Goal: Transaction & Acquisition: Purchase product/service

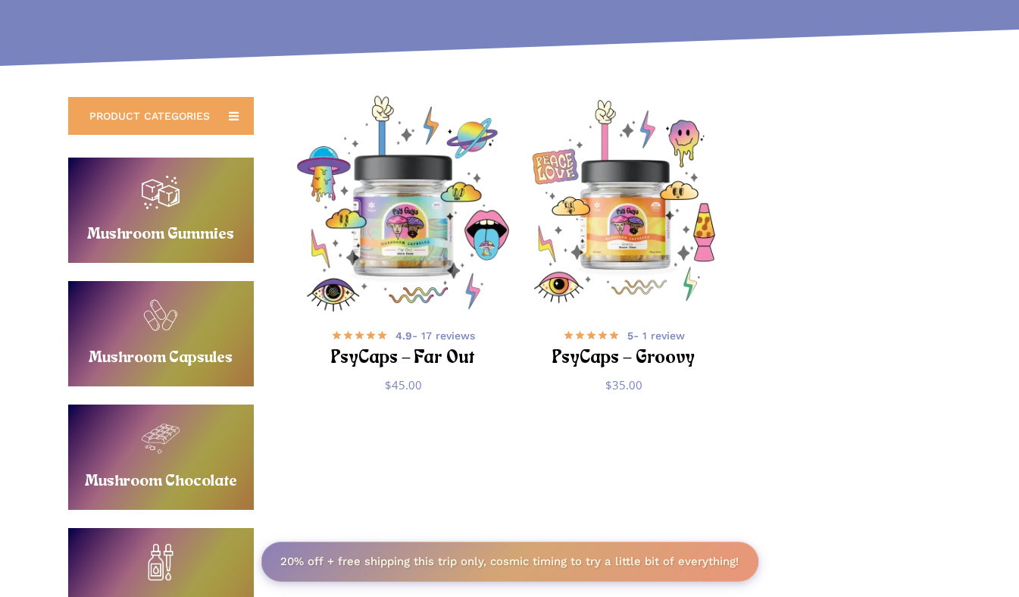
click at [359, 229] on img "PsyCaps - Far Out" at bounding box center [402, 202] width 215 height 215
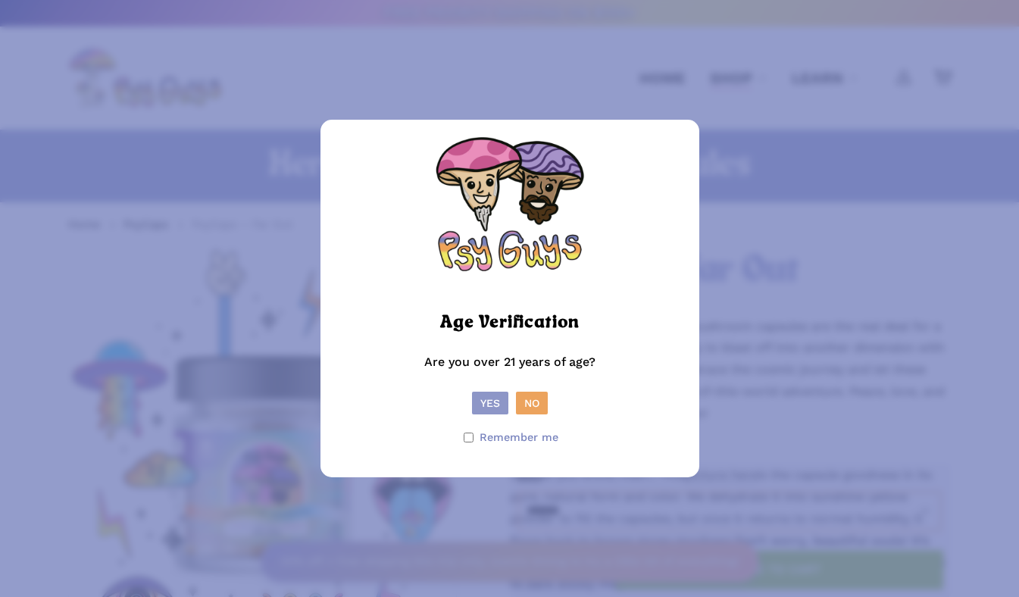
click at [498, 403] on button "Yes" at bounding box center [490, 403] width 36 height 23
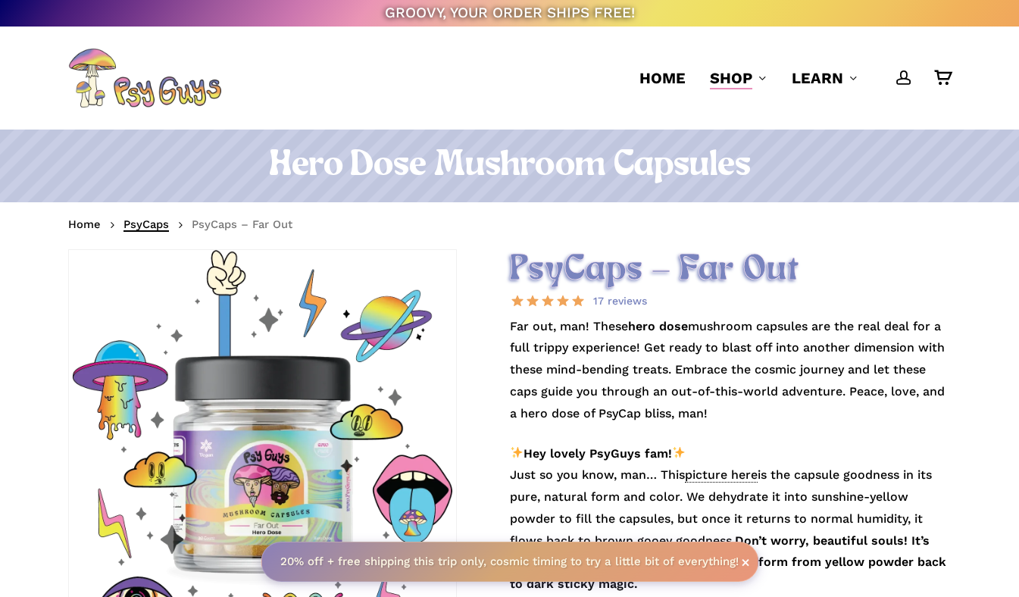
click at [140, 223] on link "PsyCaps" at bounding box center [145, 224] width 45 height 15
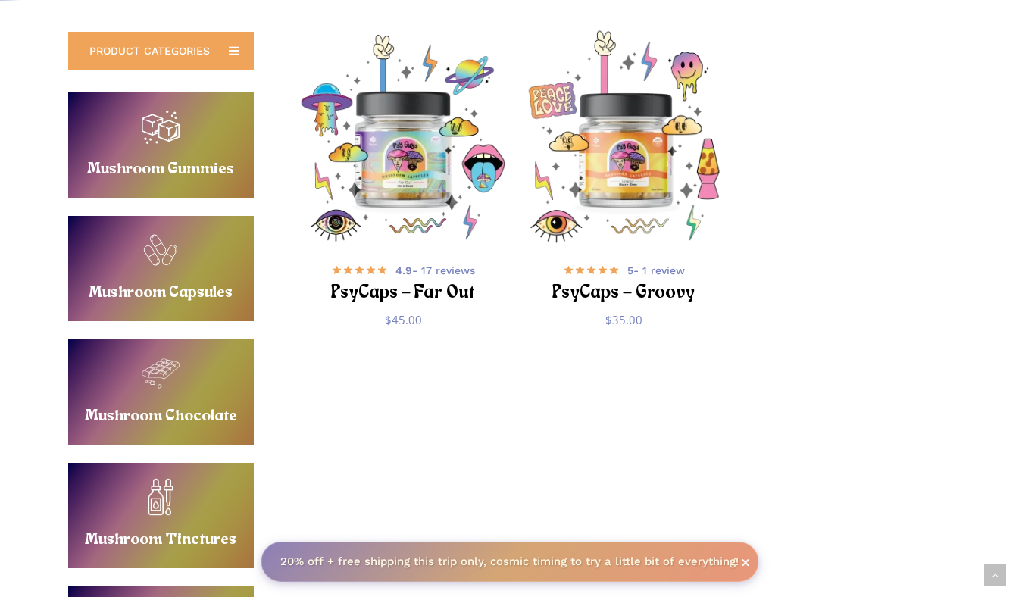
scroll to position [327, 0]
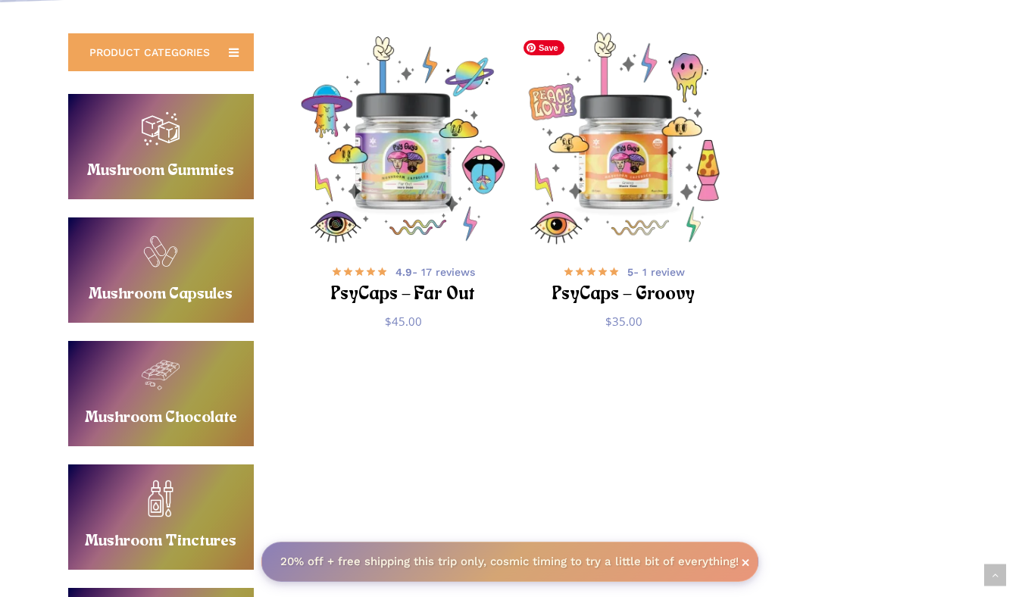
click at [633, 190] on img "PsyCaps - Groovy" at bounding box center [623, 139] width 215 height 215
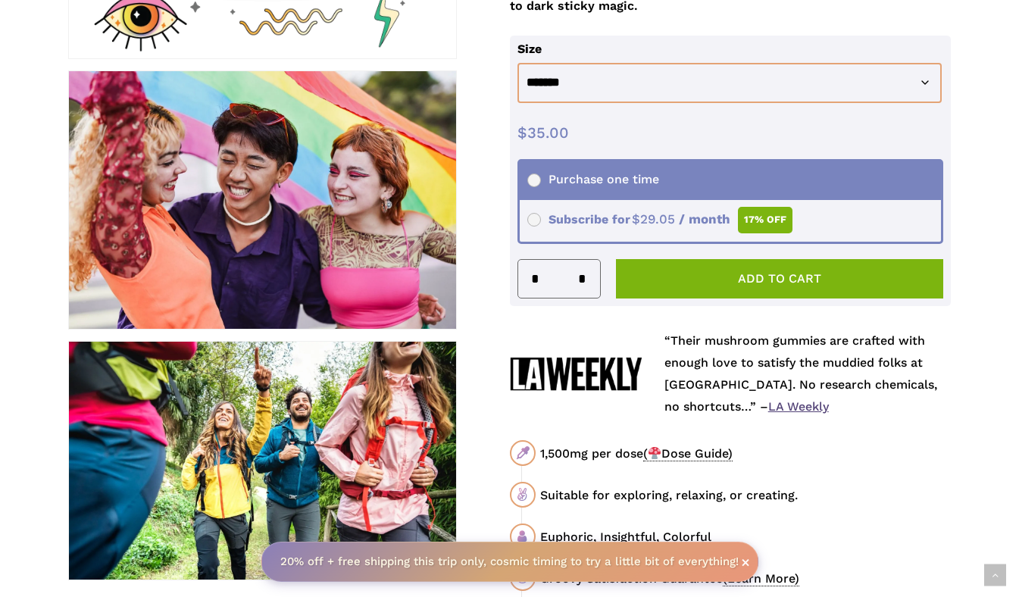
scroll to position [120, 0]
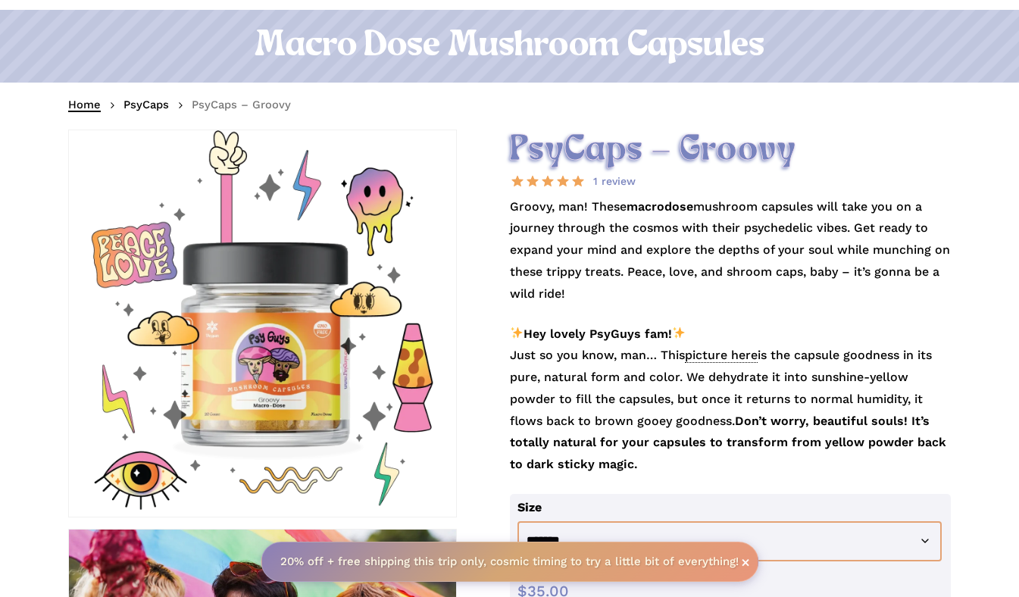
click at [82, 102] on link "Home" at bounding box center [84, 104] width 33 height 15
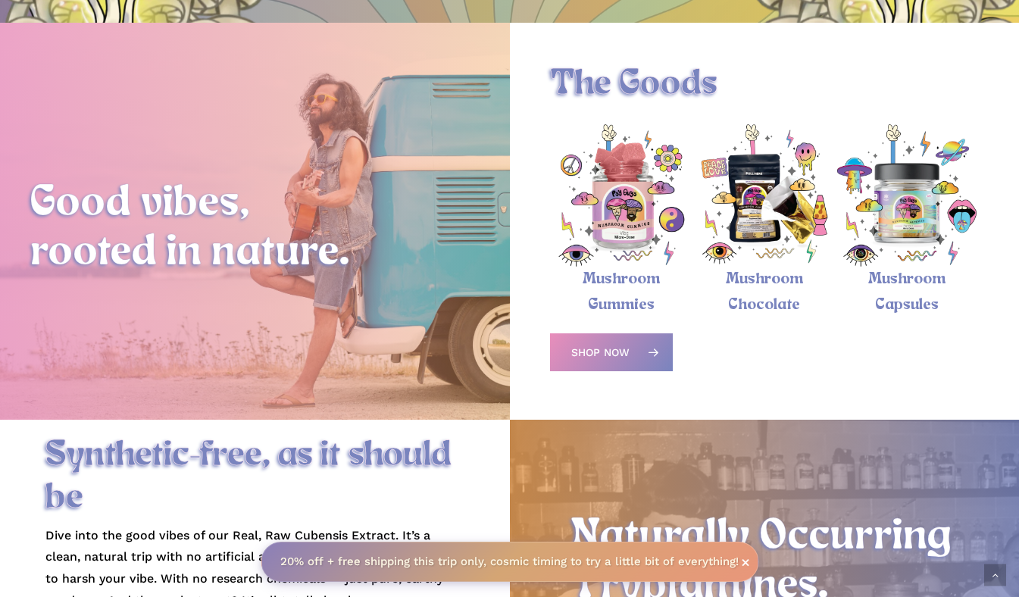
scroll to position [476, 0]
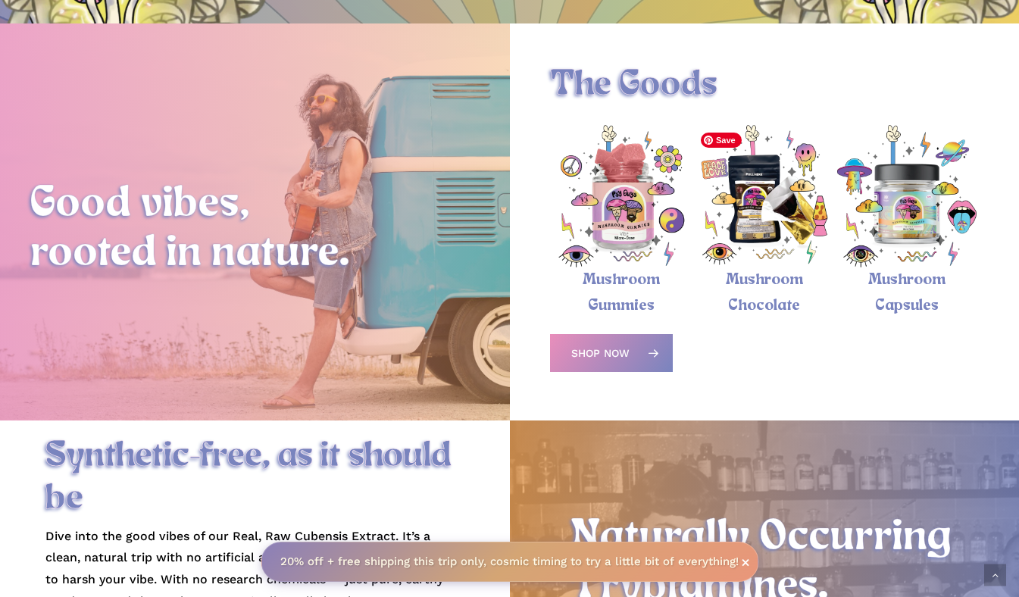
click at [761, 216] on img "Magic Mushroom Chocolate Bar" at bounding box center [764, 196] width 142 height 142
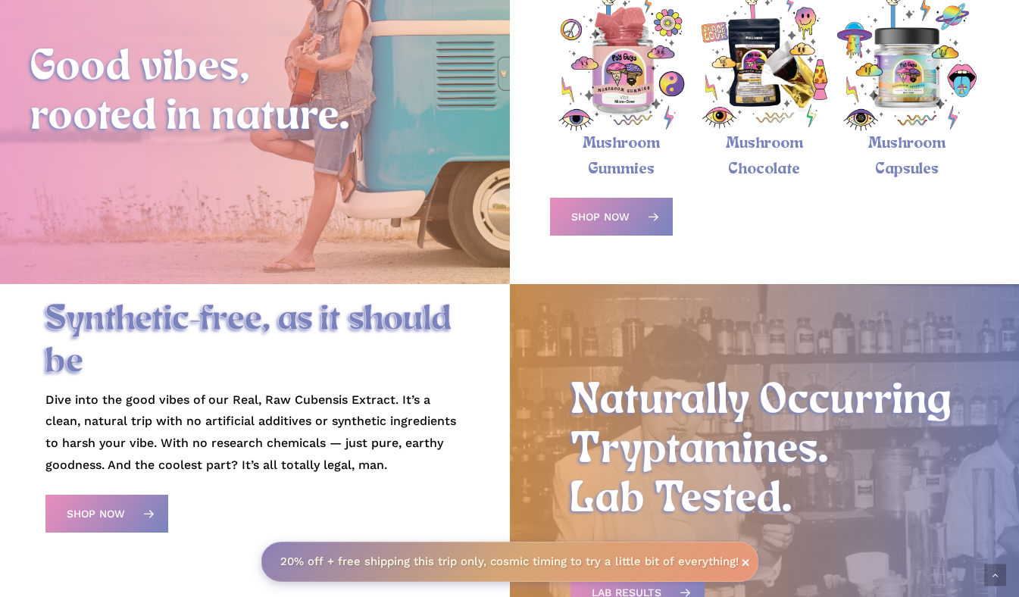
scroll to position [614, 0]
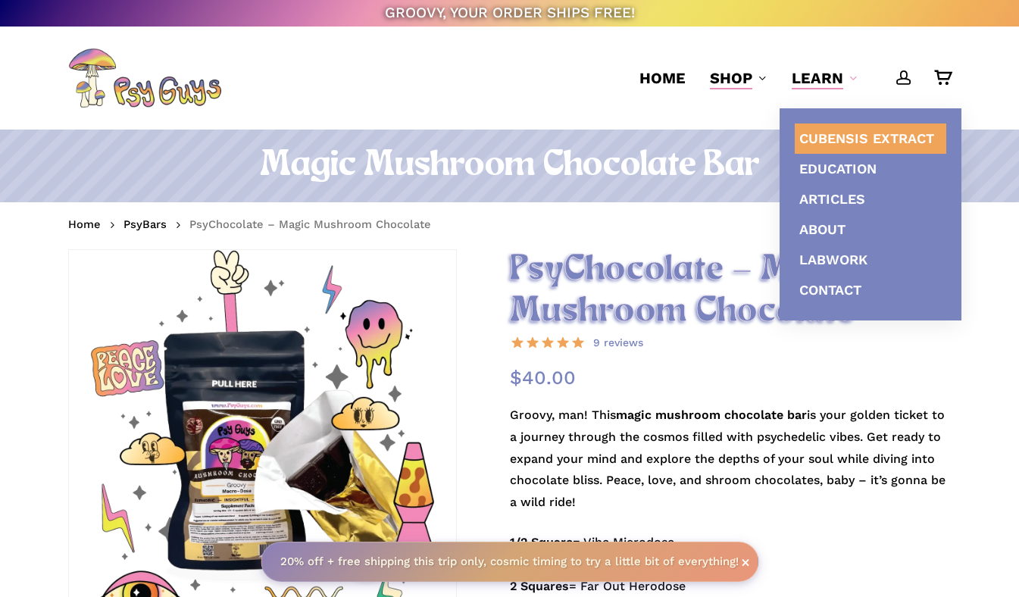
click at [835, 134] on span "Cubensis Extract" at bounding box center [866, 138] width 135 height 16
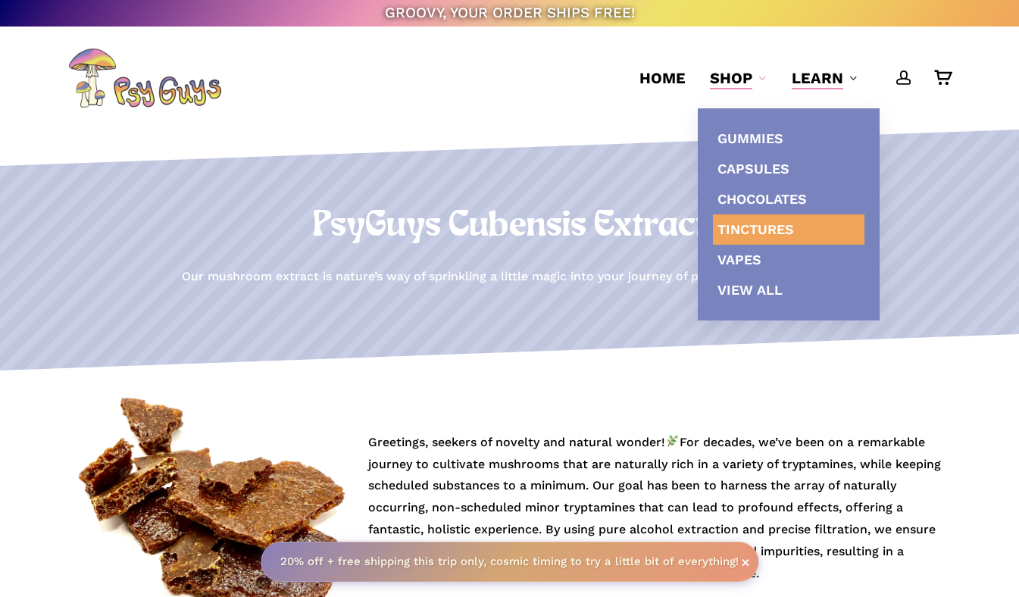
click at [756, 224] on span "Tinctures" at bounding box center [755, 229] width 77 height 16
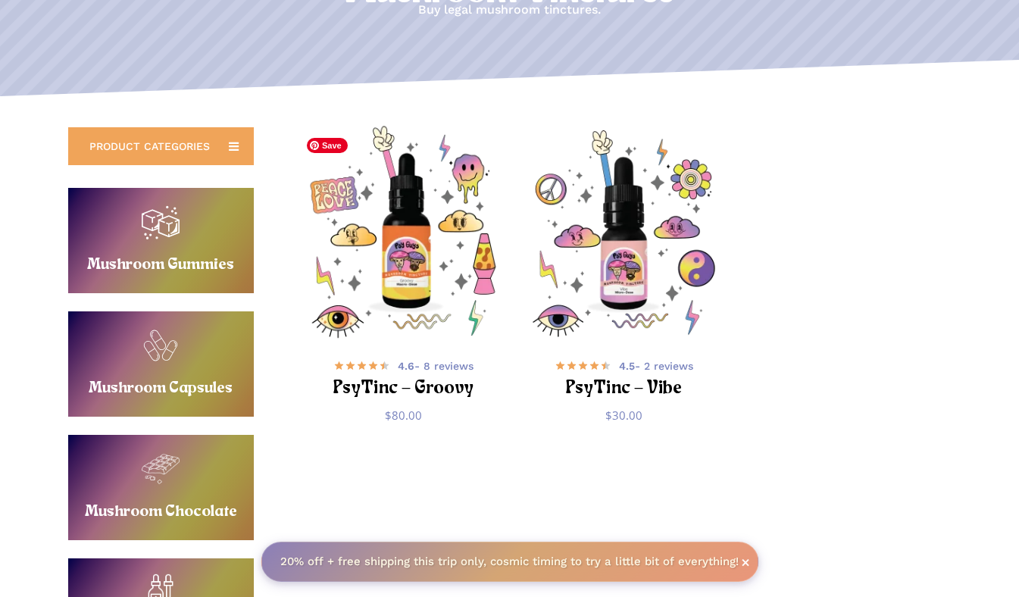
click at [430, 277] on img "PsyTinc - Groovy" at bounding box center [402, 233] width 215 height 215
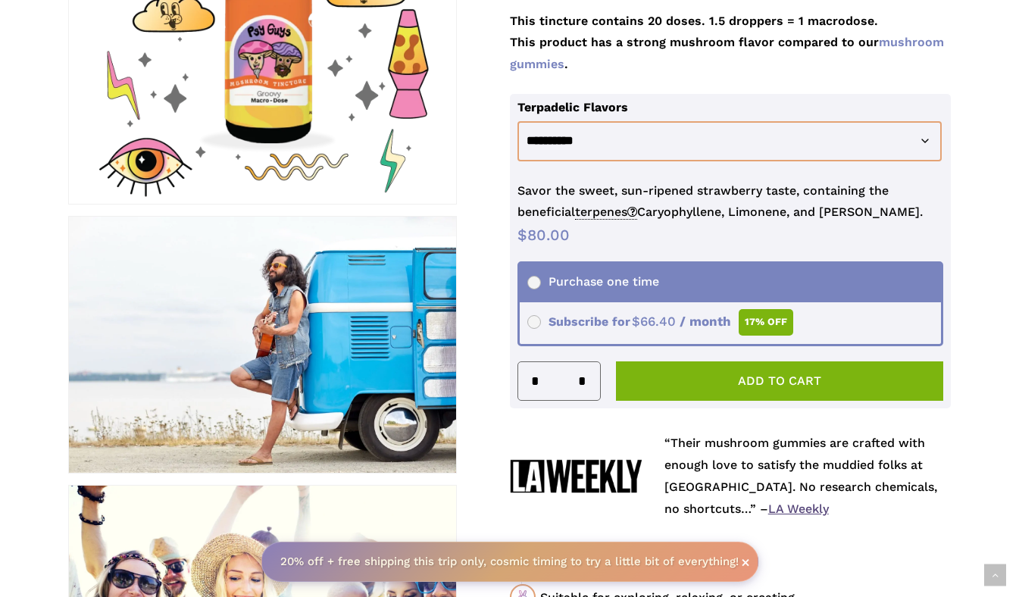
scroll to position [165, 0]
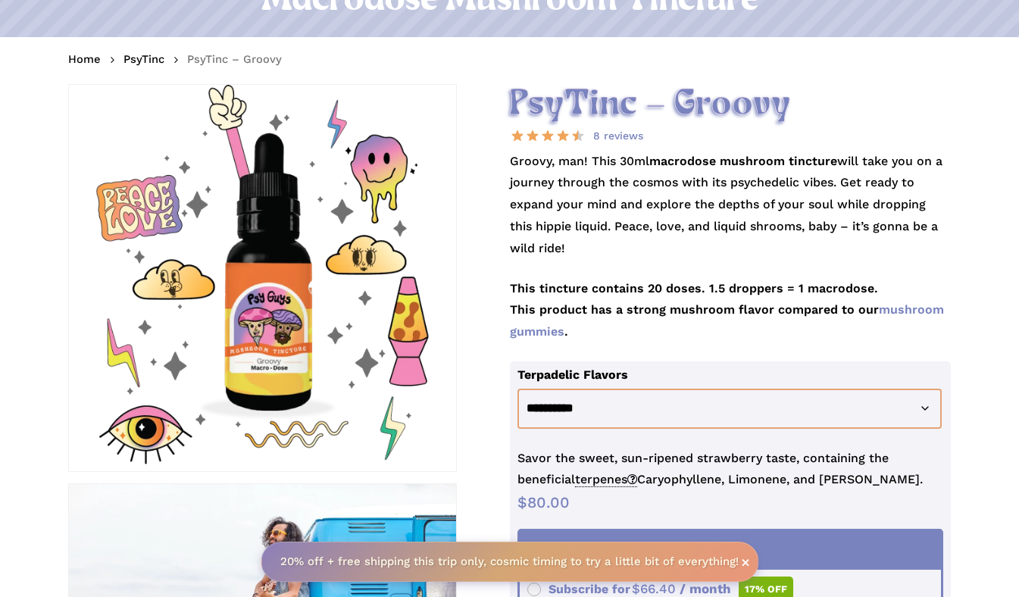
click at [291, 362] on div at bounding box center [262, 278] width 387 height 387
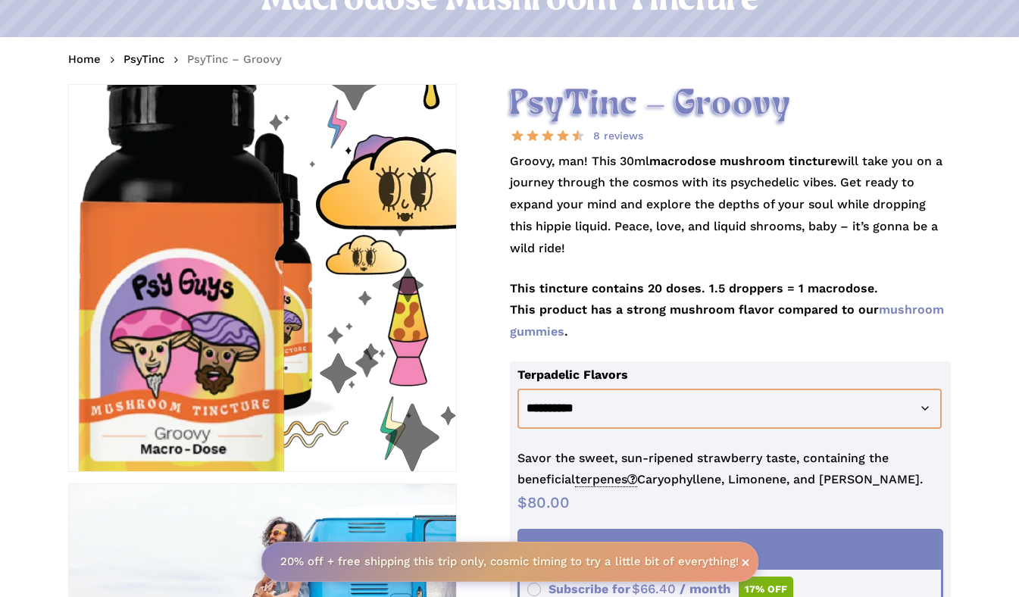
click at [333, 308] on img at bounding box center [167, 237] width 909 height 909
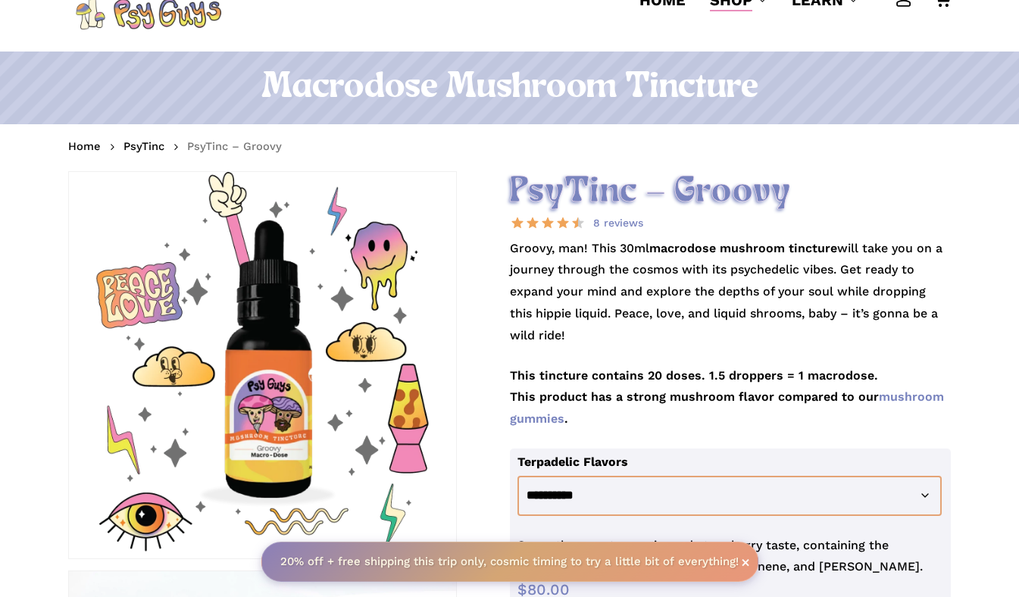
scroll to position [51, 0]
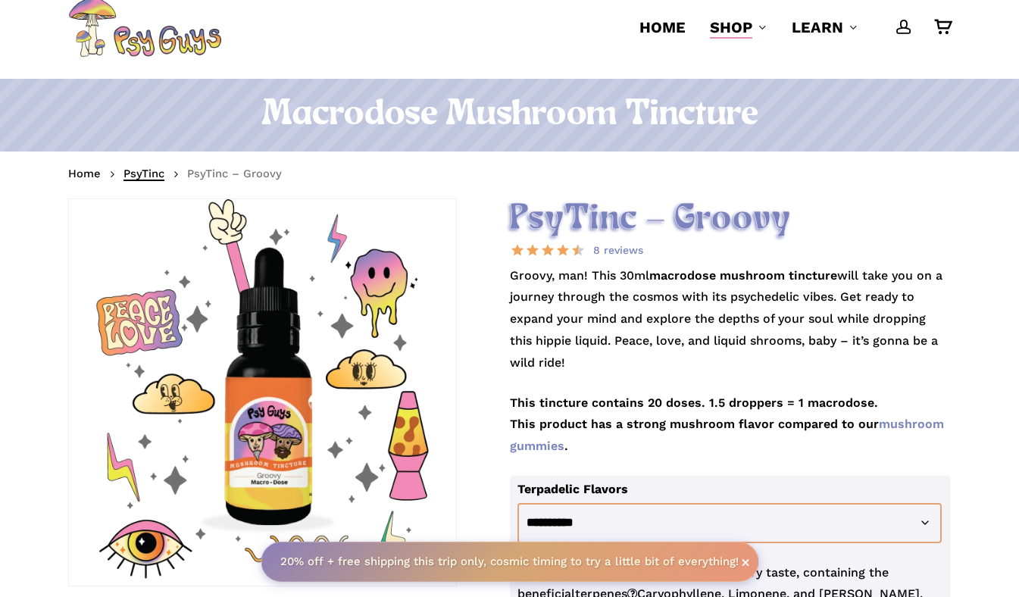
click at [137, 174] on link "PsyTinc" at bounding box center [143, 173] width 41 height 15
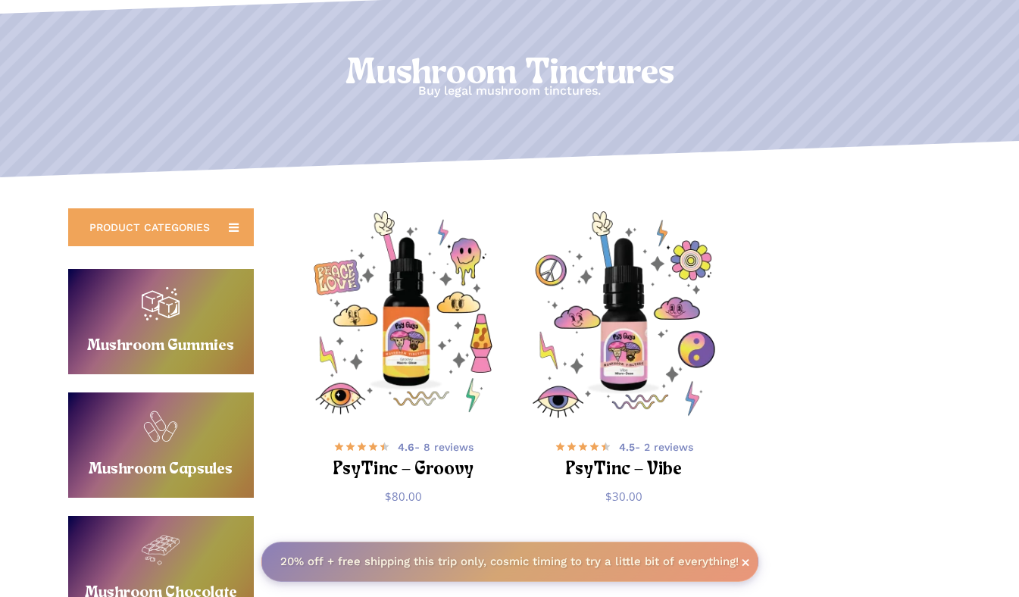
scroll to position [152, 0]
click at [641, 342] on img "PsyTinc - Vibe" at bounding box center [624, 315] width 208 height 208
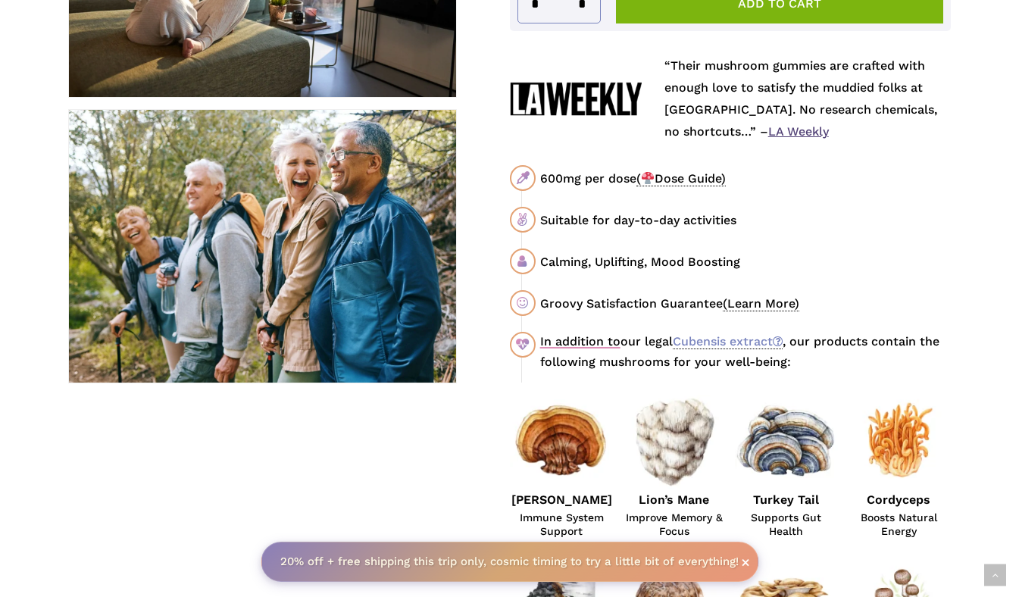
scroll to position [820, 0]
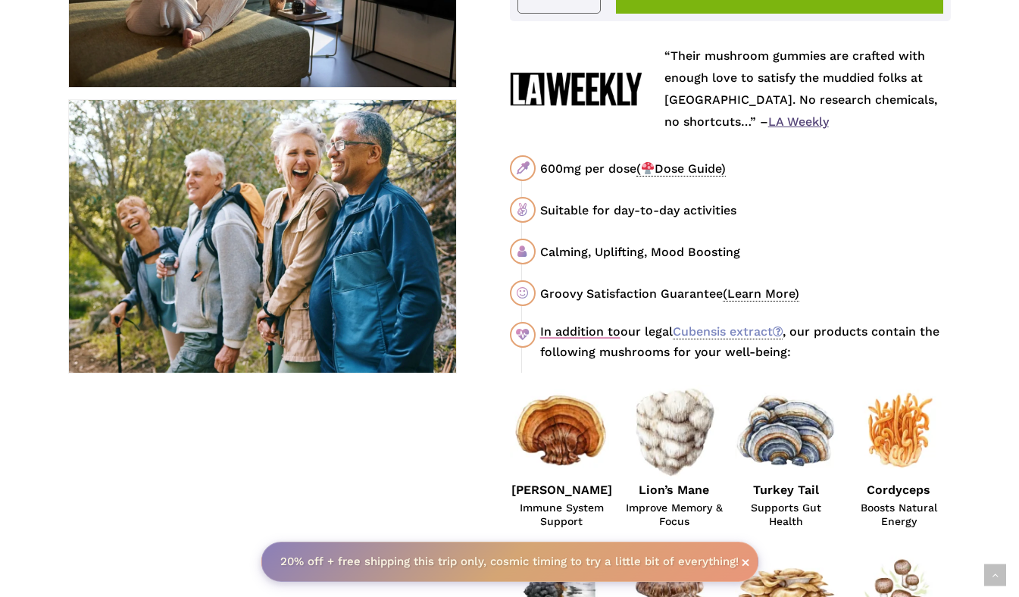
click at [669, 169] on span "( Dose Guide)" at bounding box center [680, 168] width 89 height 15
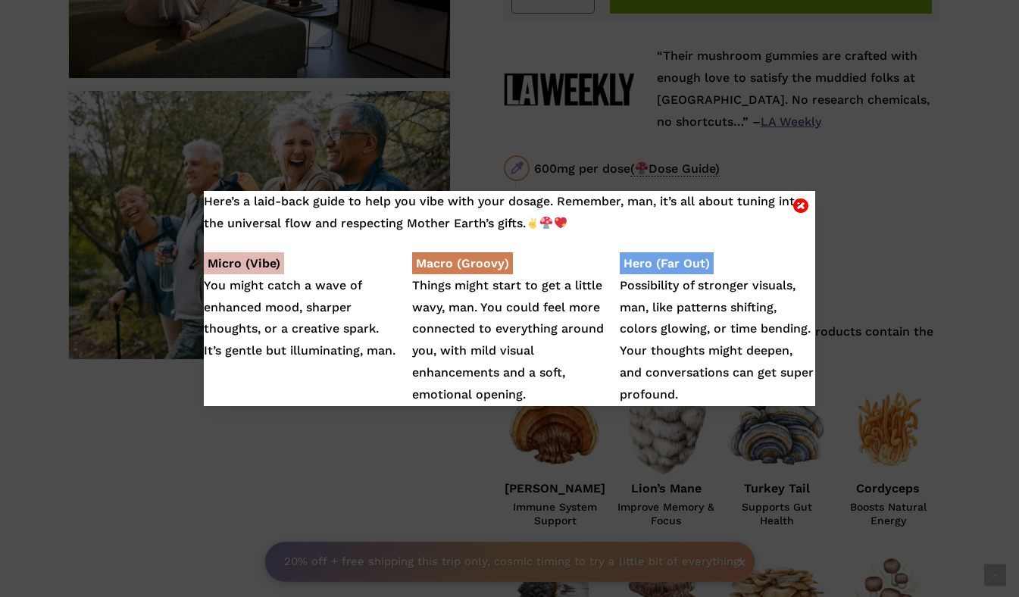
click at [802, 202] on icon "Close" at bounding box center [800, 205] width 15 height 18
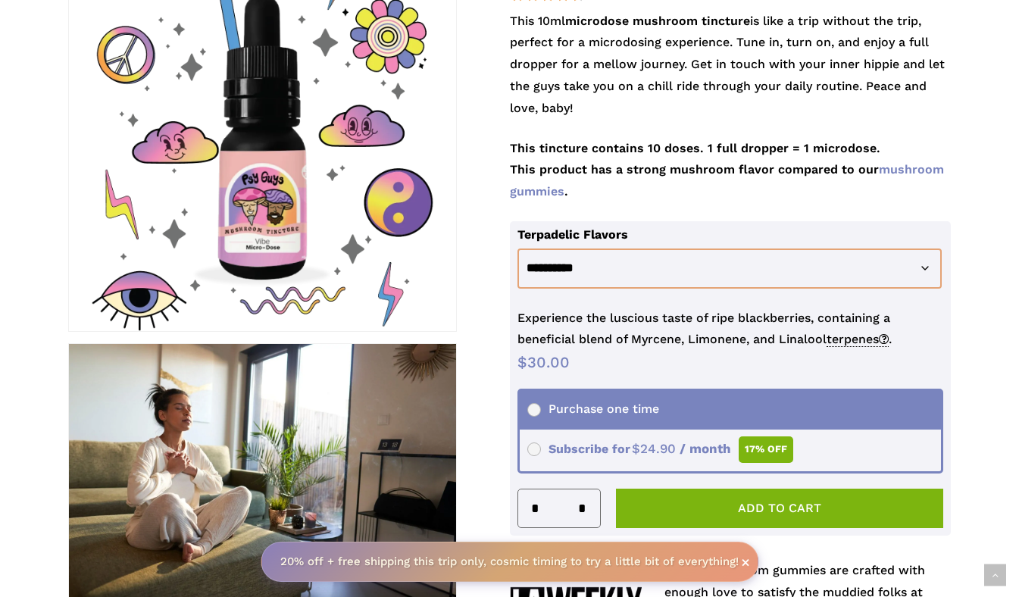
scroll to position [348, 0]
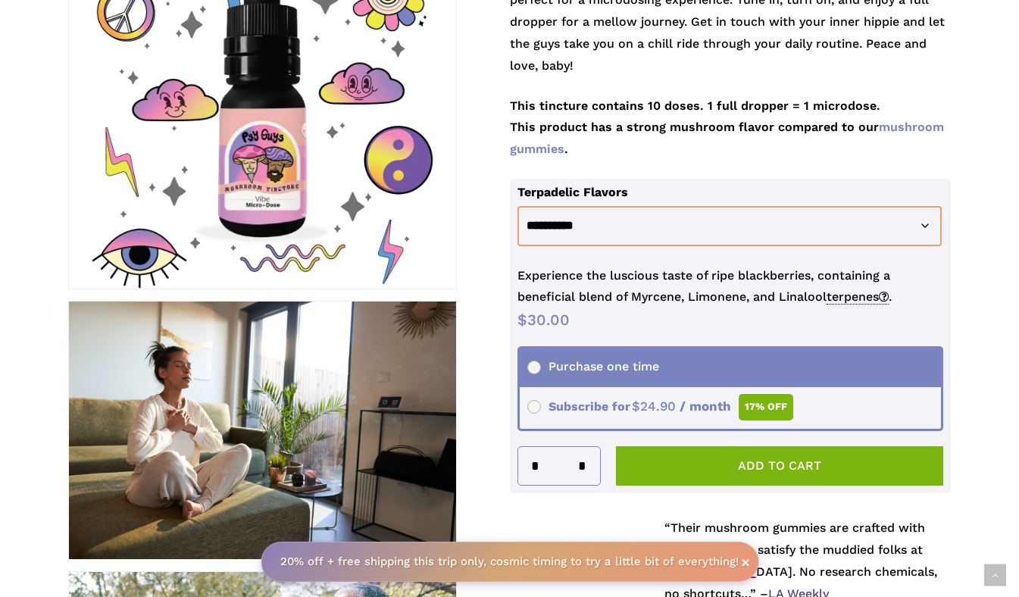
click at [583, 461] on input "*" at bounding box center [587, 466] width 27 height 38
type input "*"
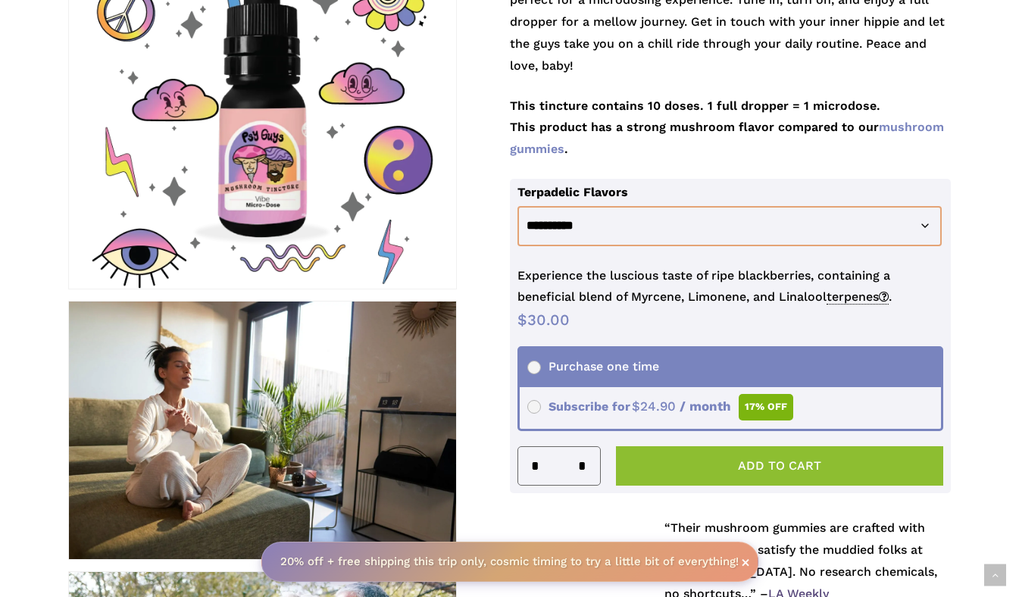
click at [715, 469] on button "Add to cart" at bounding box center [780, 465] width 328 height 39
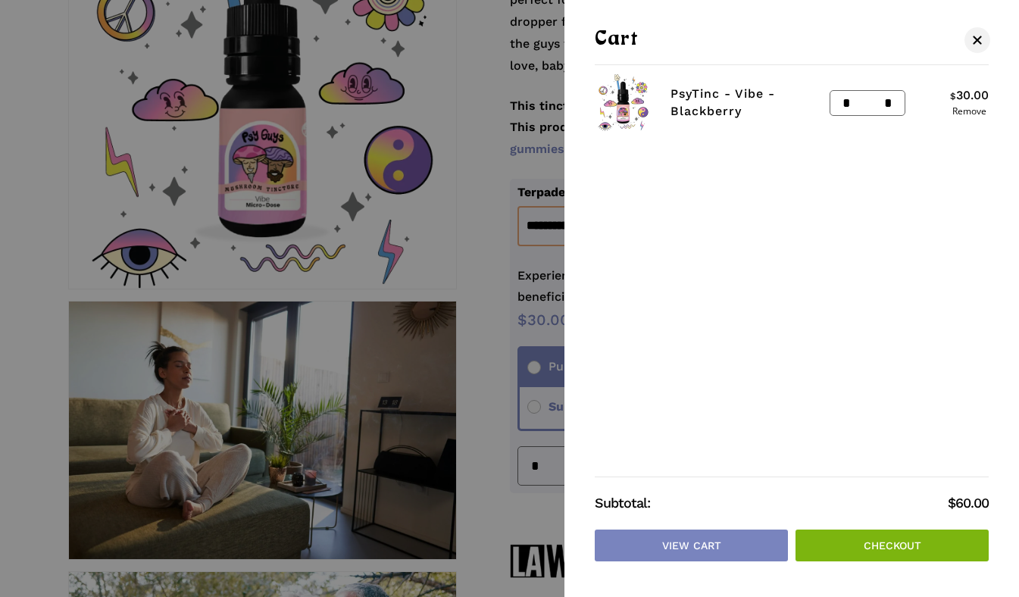
click at [864, 542] on link "Checkout" at bounding box center [891, 546] width 193 height 32
